Goal: Find contact information: Find contact information

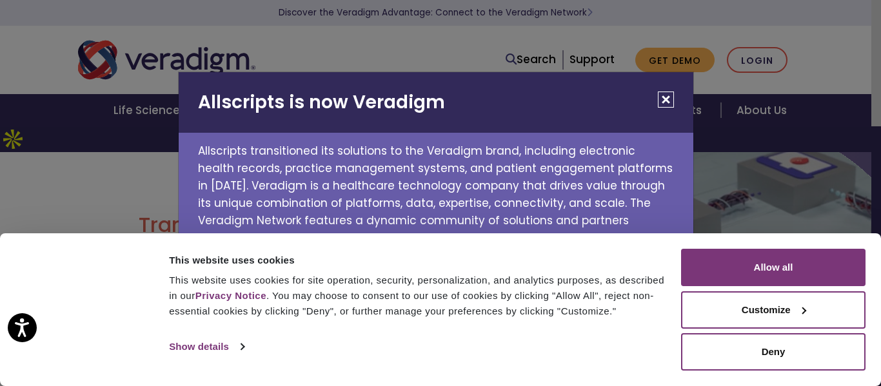
click at [662, 97] on button "Close" at bounding box center [666, 100] width 16 height 16
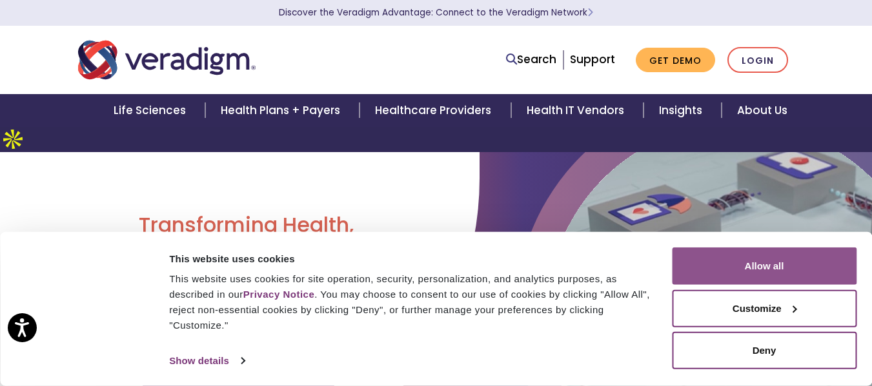
click at [793, 261] on button "Allow all" at bounding box center [764, 266] width 185 height 37
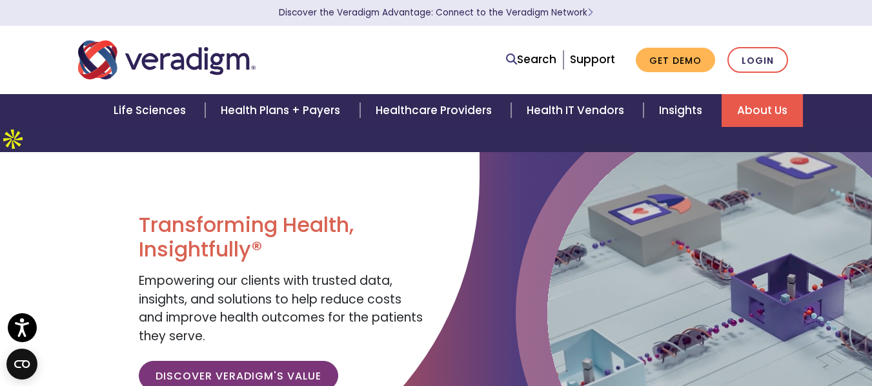
click at [765, 107] on link "About Us" at bounding box center [761, 110] width 81 height 33
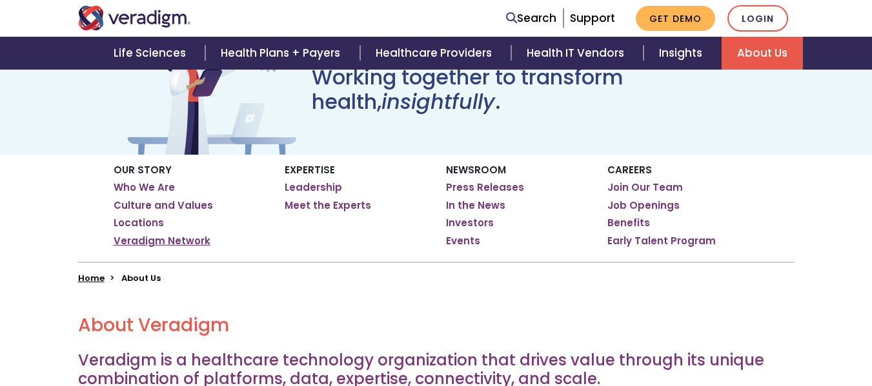
scroll to position [129, 0]
click at [308, 186] on link "Leadership" at bounding box center [313, 187] width 57 height 13
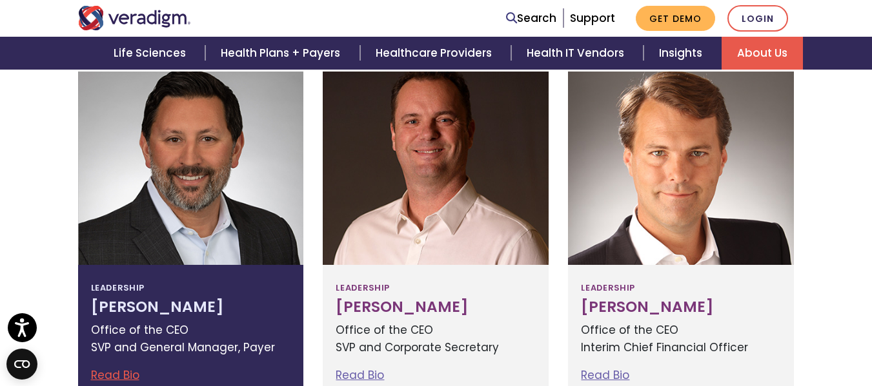
drag, startPoint x: 82, startPoint y: 277, endPoint x: 270, endPoint y: 287, distance: 188.0
click at [270, 287] on div "Leadership Jay Bhattacharyya Office of the CEO SVP and General Manager, Payer R…" at bounding box center [190, 240] width 245 height 336
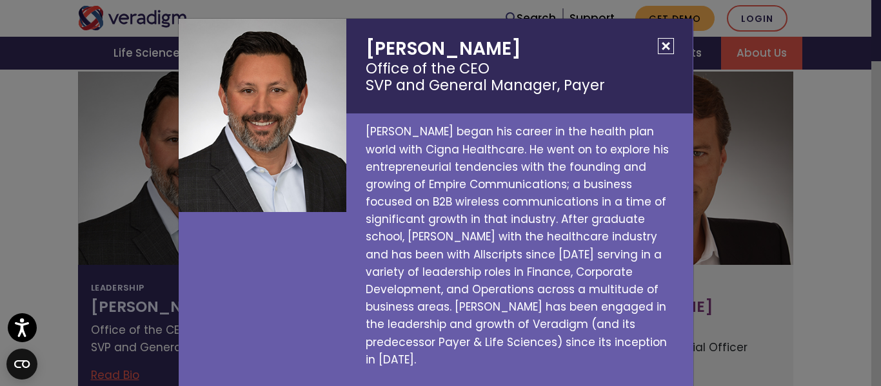
drag, startPoint x: 363, startPoint y: 35, endPoint x: 543, endPoint y: 43, distance: 180.2
click at [543, 43] on h2 "Jay Bhattacharyya Office of the CEO SVP and General Manager, Payer" at bounding box center [519, 66] width 346 height 95
copy h2 "Jay Bhattacharyya"
click at [374, 42] on h2 "Jay Bhattacharyya Office of the CEO SVP and General Manager, Payer" at bounding box center [519, 66] width 346 height 95
copy h2 "Jay Bhattacharyya"
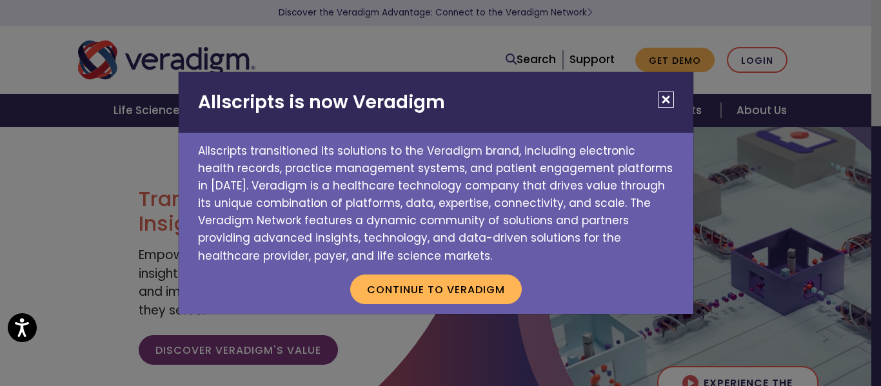
click at [672, 96] on button "Close" at bounding box center [666, 100] width 16 height 16
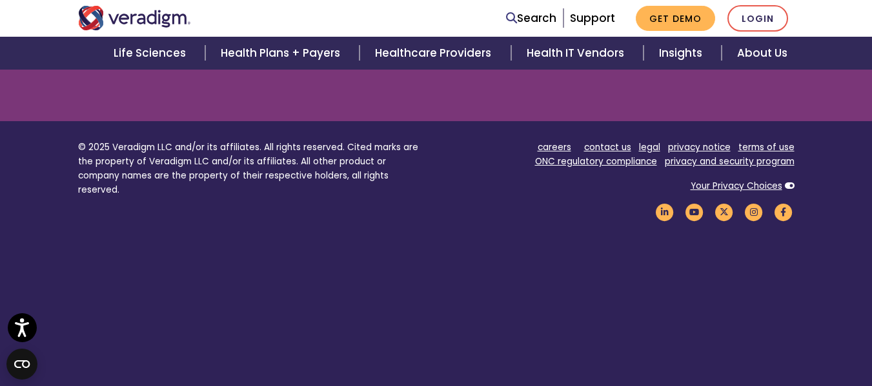
scroll to position [1806, 0]
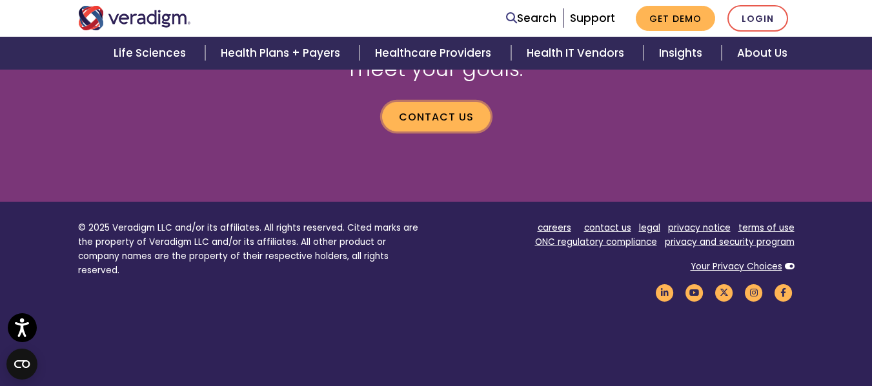
click at [425, 102] on link "Contact us" at bounding box center [436, 117] width 108 height 30
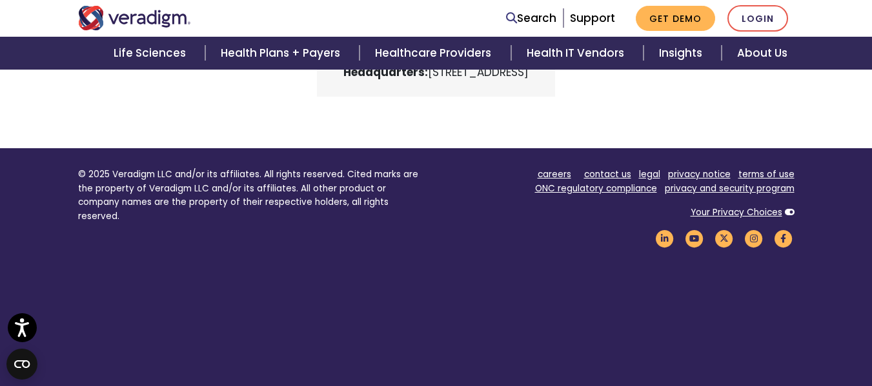
scroll to position [730, 0]
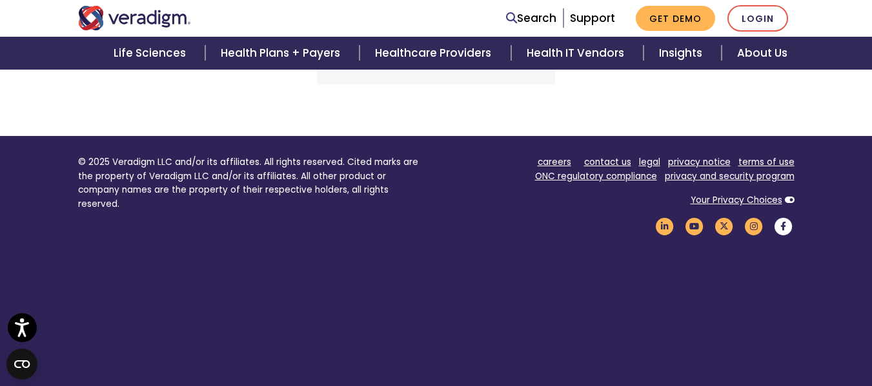
click at [785, 218] on icon "Veradigm Facebook Link" at bounding box center [783, 226] width 22 height 17
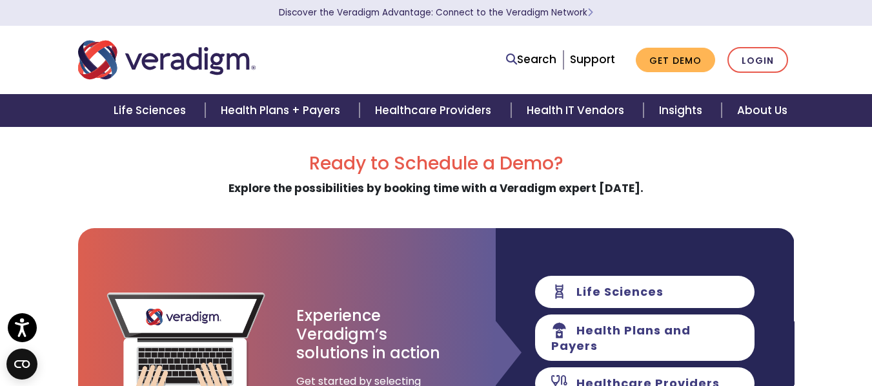
scroll to position [0, 0]
